Goal: Task Accomplishment & Management: Manage account settings

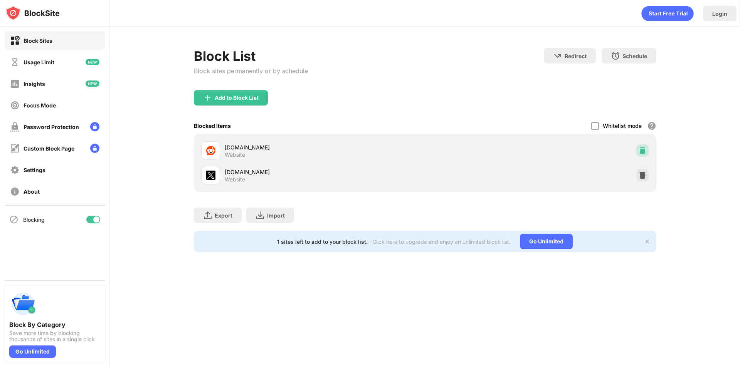
click at [641, 150] on img at bounding box center [643, 151] width 8 height 8
